Goal: Task Accomplishment & Management: Manage account settings

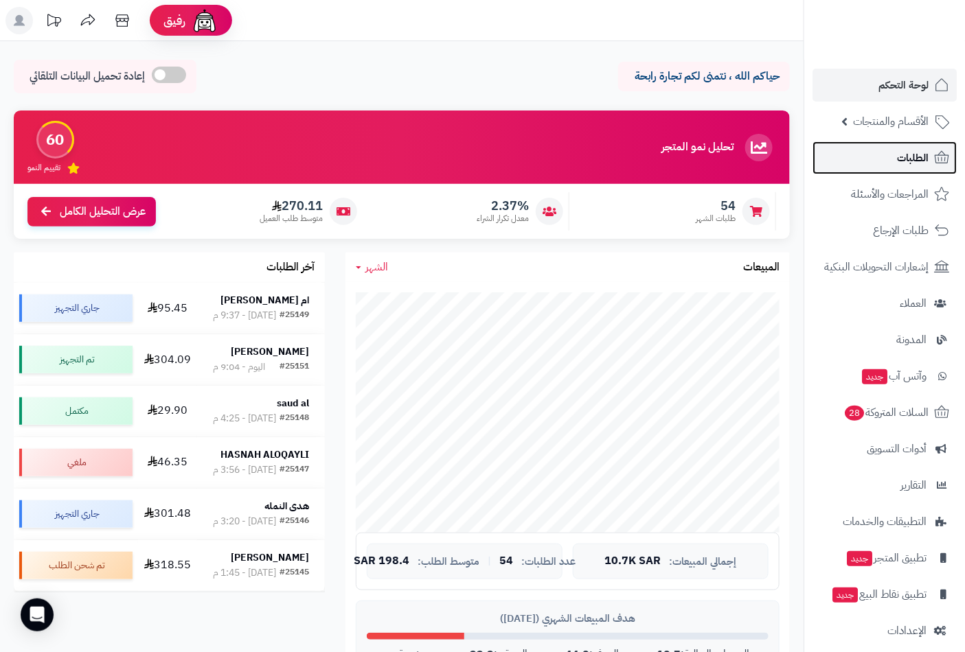
click at [922, 157] on span "الطلبات" at bounding box center [913, 157] width 32 height 19
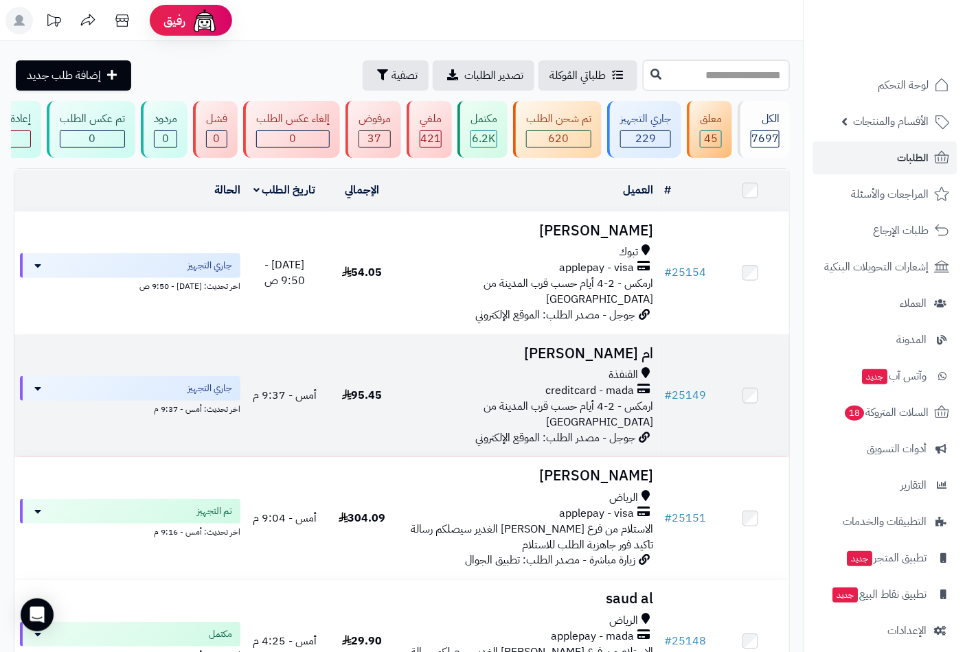
click at [623, 354] on h3 "ام [PERSON_NAME]" at bounding box center [529, 354] width 247 height 16
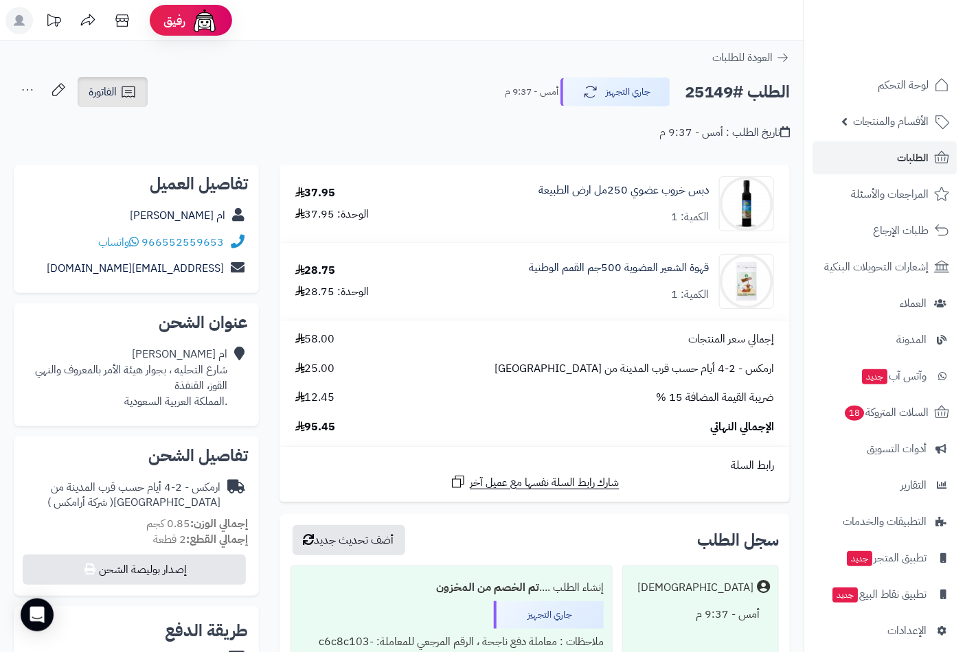
click at [118, 85] on link "الفاتورة" at bounding box center [113, 92] width 70 height 30
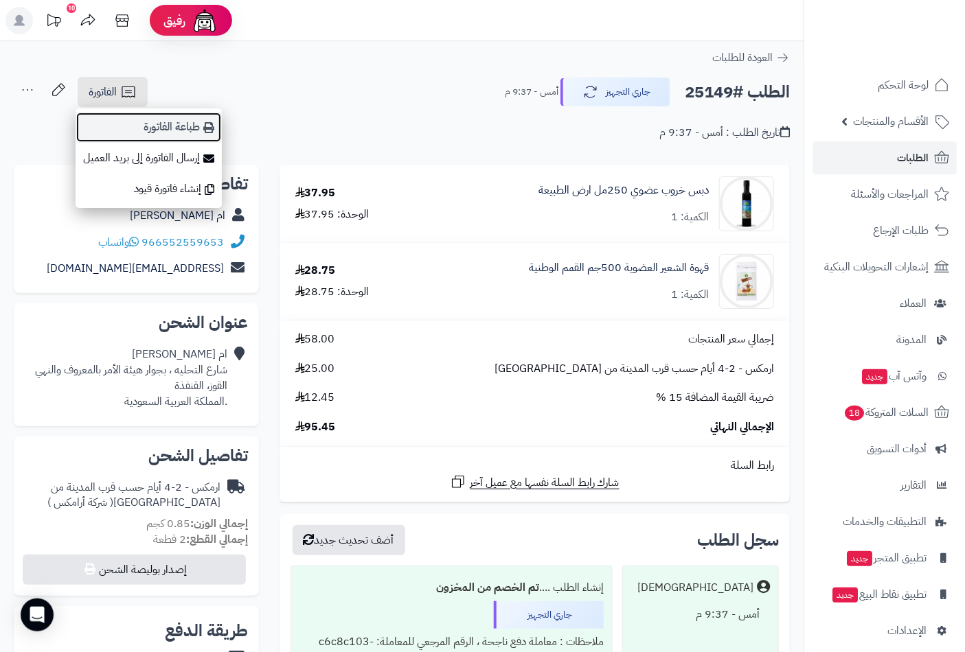
click at [188, 130] on link "طباعة الفاتورة" at bounding box center [149, 127] width 146 height 31
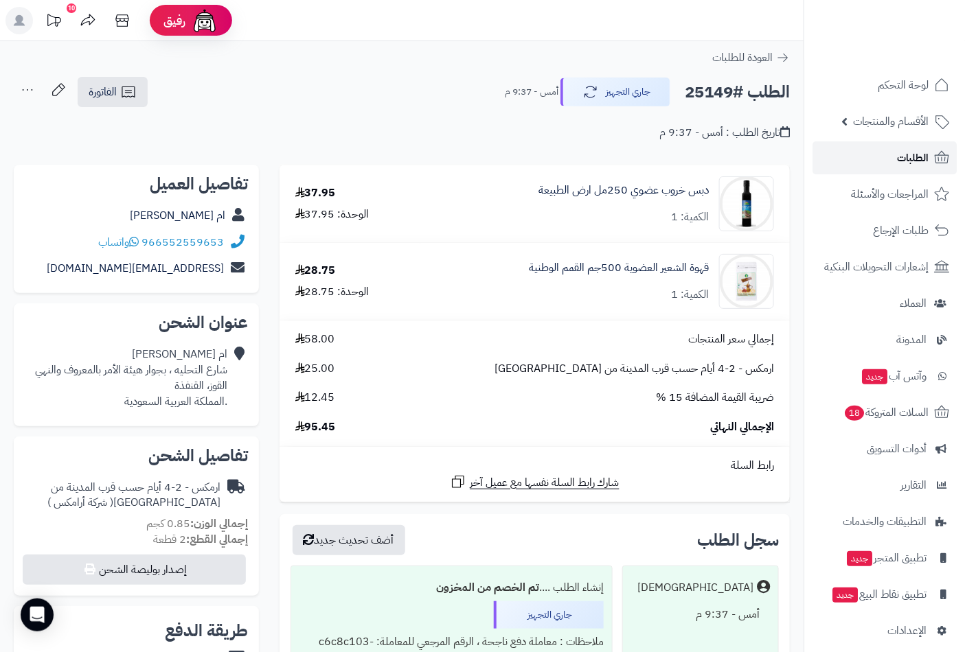
click at [919, 154] on span "الطلبات" at bounding box center [913, 157] width 32 height 19
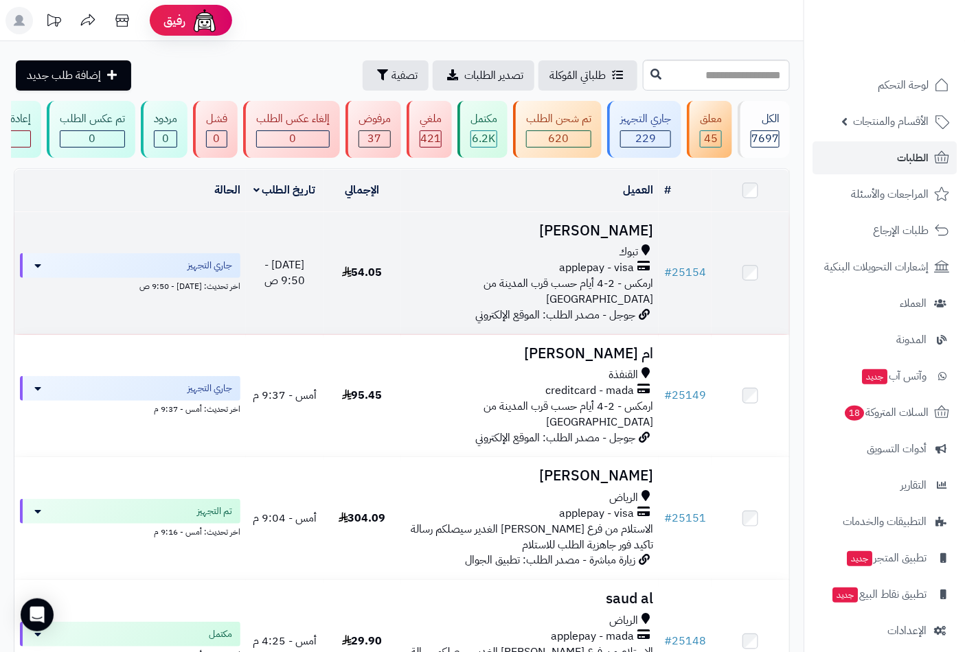
click at [571, 255] on div "تبوك" at bounding box center [529, 252] width 247 height 16
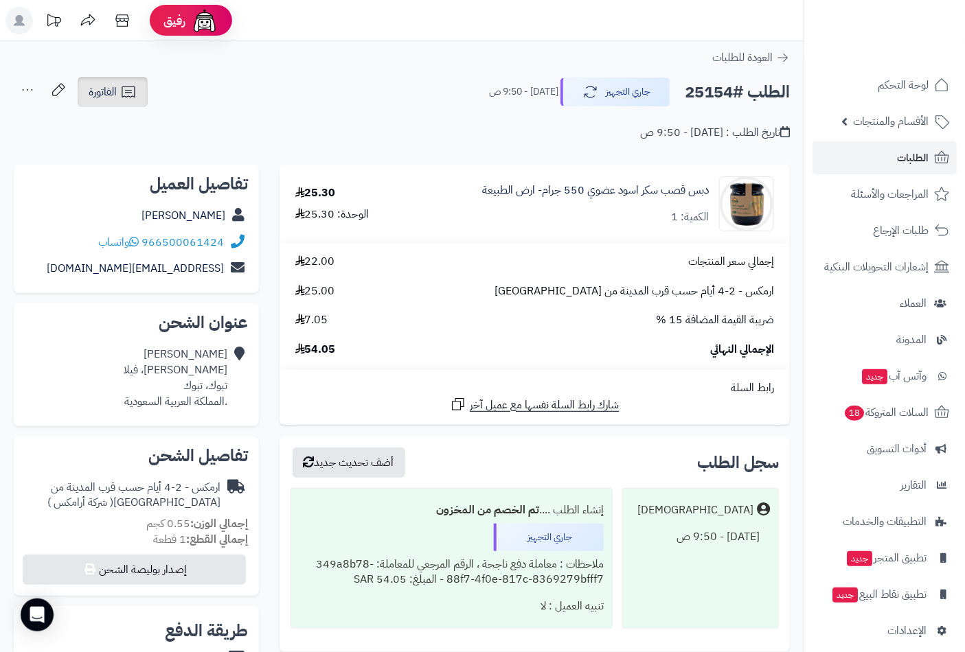
click at [122, 96] on icon at bounding box center [128, 92] width 16 height 16
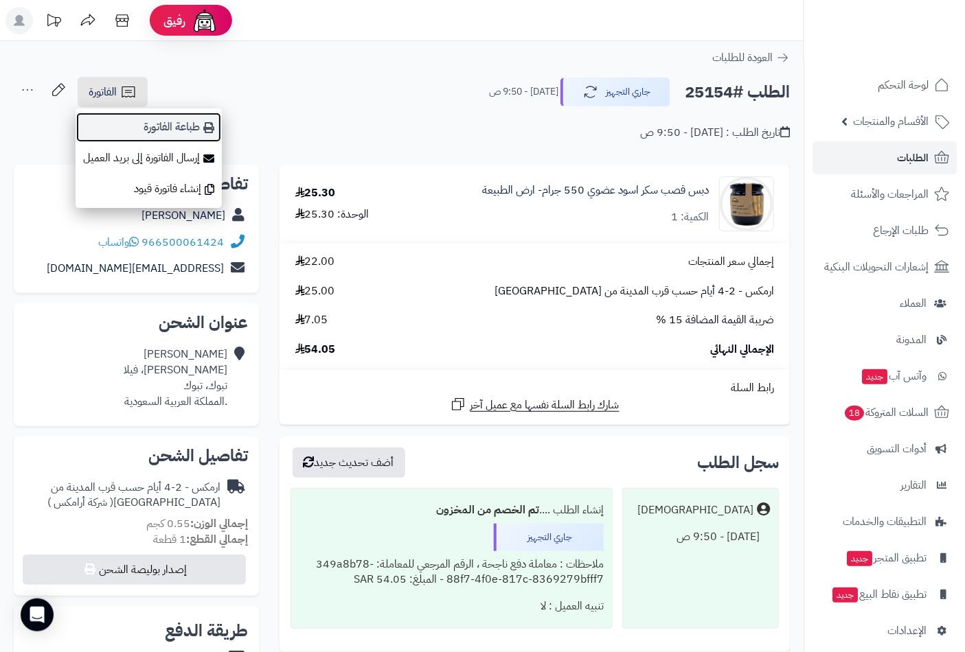
click at [180, 127] on link "طباعة الفاتورة" at bounding box center [149, 127] width 146 height 31
